Goal: Task Accomplishment & Management: Use online tool/utility

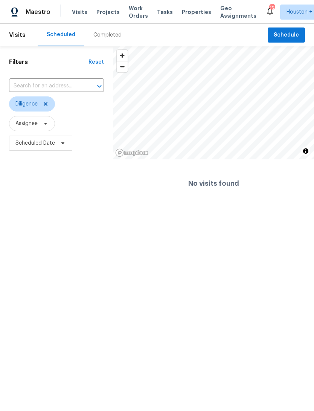
click at [210, 208] on html "Maestro Visits Projects Work Orders Tasks Properties Geo Assignments 15 Houston…" at bounding box center [157, 104] width 314 height 208
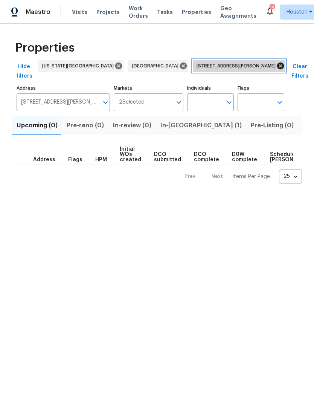
click at [277, 65] on icon at bounding box center [280, 66] width 7 height 7
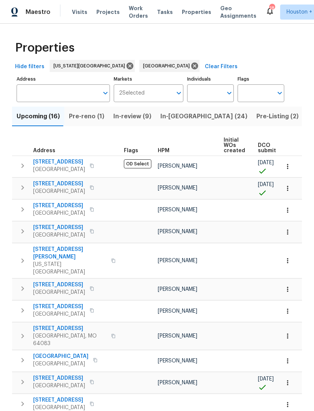
click at [84, 116] on span "Pre-reno (1)" at bounding box center [86, 116] width 35 height 11
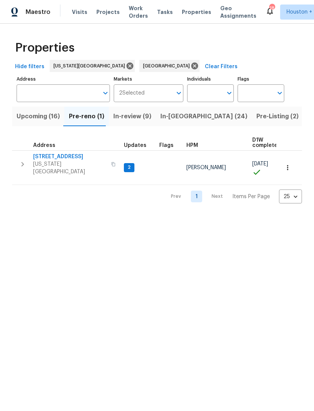
click at [31, 121] on span "Upcoming (16)" at bounding box center [38, 116] width 43 height 11
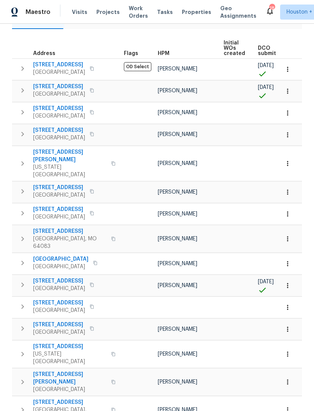
scroll to position [97, 0]
click at [285, 282] on icon "button" at bounding box center [288, 286] width 8 height 8
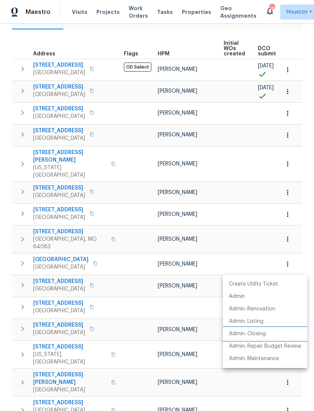
click at [269, 331] on li "Admin: Closing" at bounding box center [265, 334] width 84 height 12
